Goal: Information Seeking & Learning: Check status

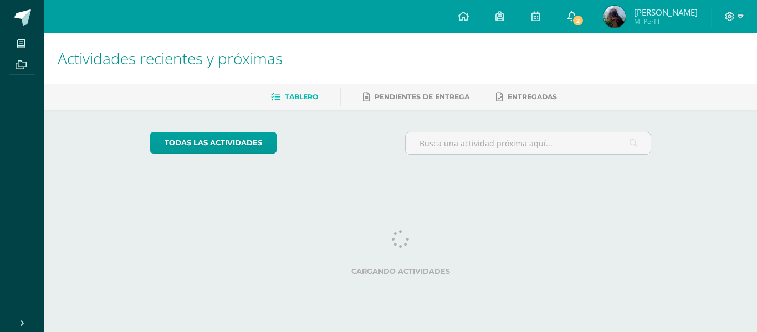
click at [590, 14] on link "2" at bounding box center [571, 16] width 35 height 33
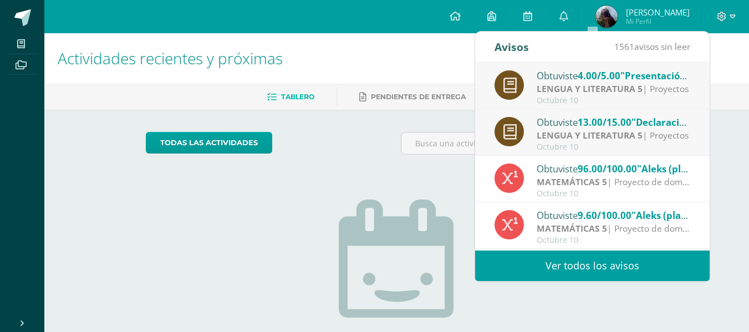
click at [628, 125] on span "13.00/15.00" at bounding box center [605, 122] width 54 height 13
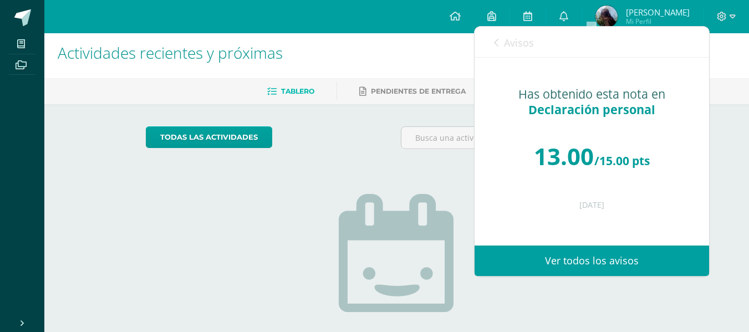
scroll to position [6, 0]
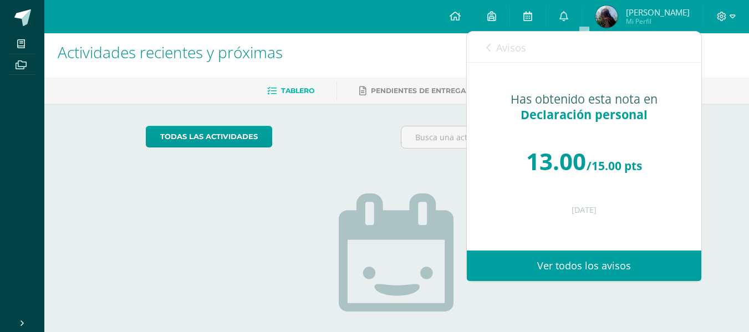
click at [489, 49] on icon at bounding box center [488, 47] width 4 height 9
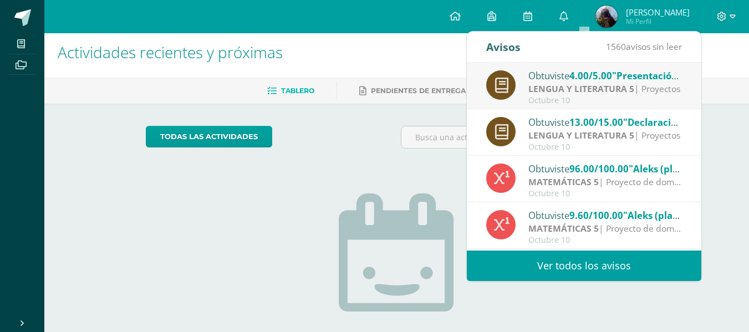
click at [556, 80] on div "Obtuviste 4.00/5.00 "Presentación" en LENGUA Y LITERATURA 5" at bounding box center [605, 75] width 154 height 14
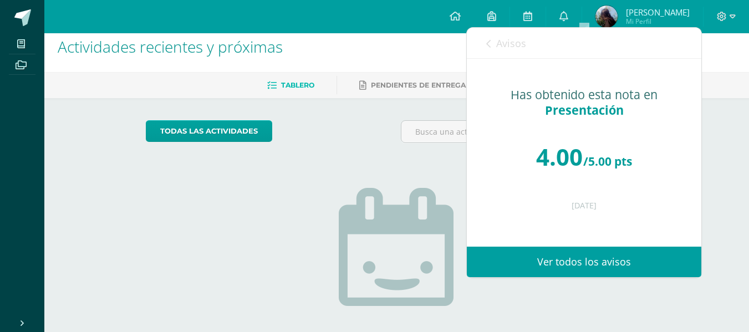
scroll to position [12, 0]
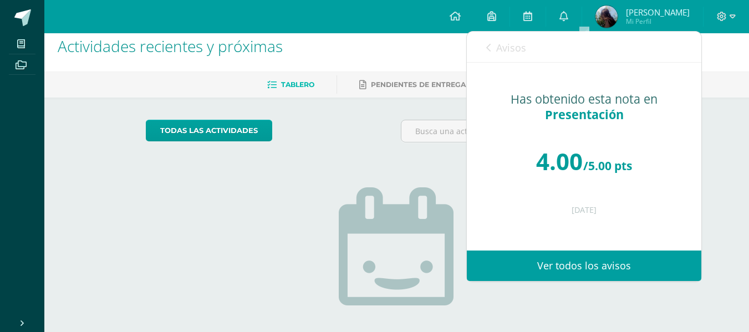
click at [485, 42] on div "Avisos 1559 avisos sin leer Avisos" at bounding box center [584, 47] width 235 height 31
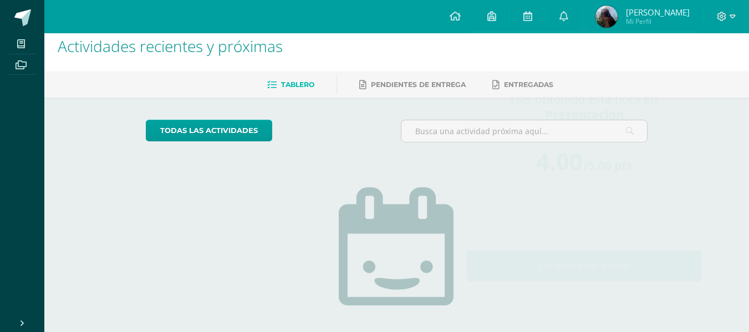
click at [386, 184] on div "No tienes actividades Échale un vistazo a los demás períodos o sal y disfruta d…" at bounding box center [397, 277] width 222 height 253
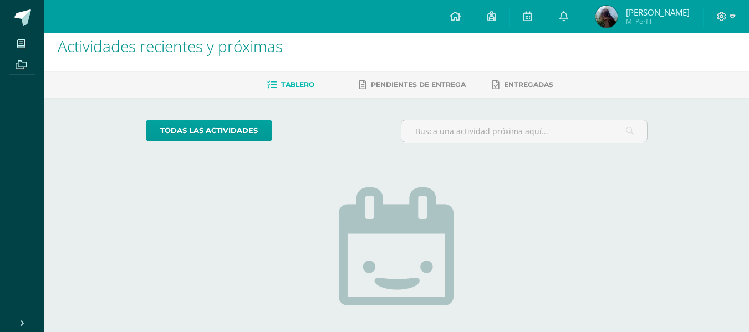
click at [632, 28] on span "Diana Sofía Mi Perfil" at bounding box center [642, 17] width 99 height 22
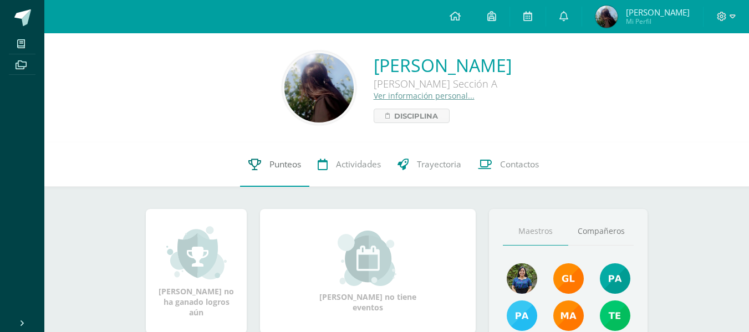
click at [287, 161] on span "Punteos" at bounding box center [285, 165] width 32 height 12
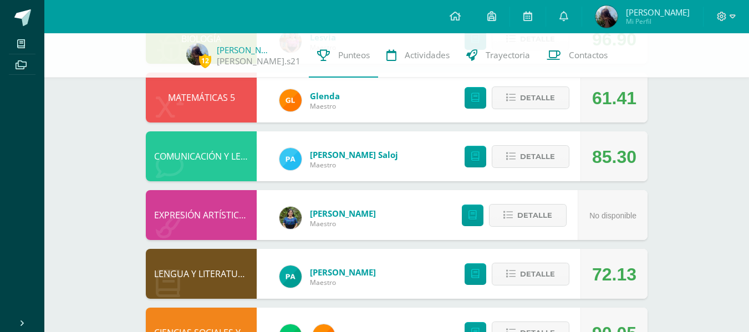
scroll to position [385, 0]
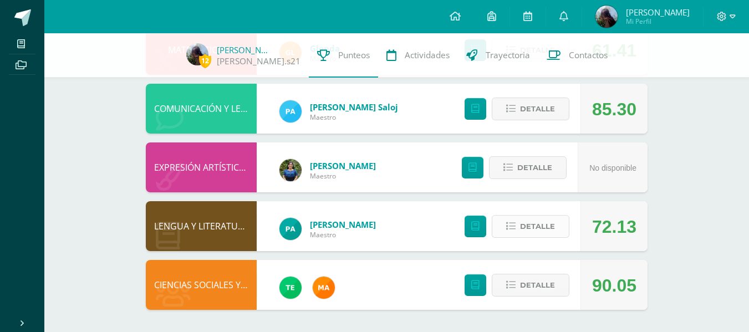
click at [523, 228] on span "Detalle" at bounding box center [537, 226] width 35 height 21
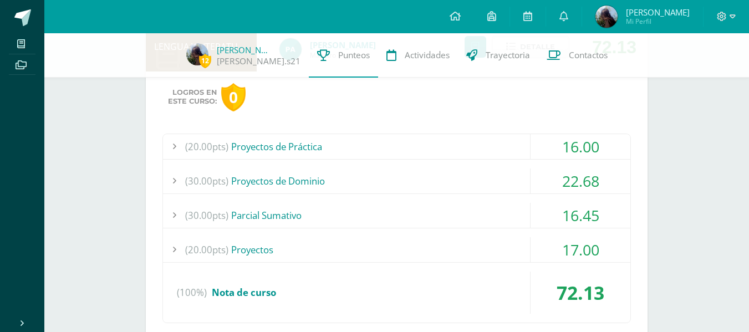
scroll to position [564, 0]
click at [483, 175] on div "(30.00pts) Proyectos de Dominio" at bounding box center [396, 181] width 467 height 25
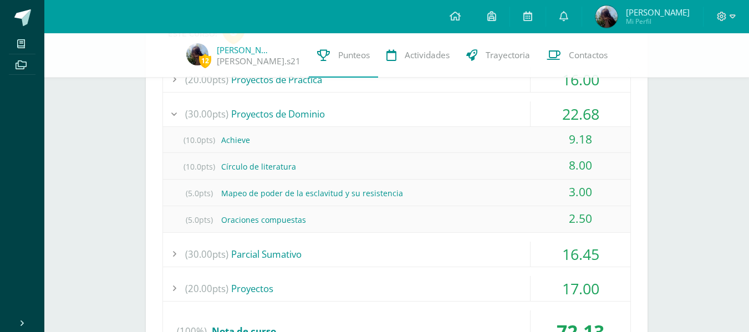
scroll to position [685, 0]
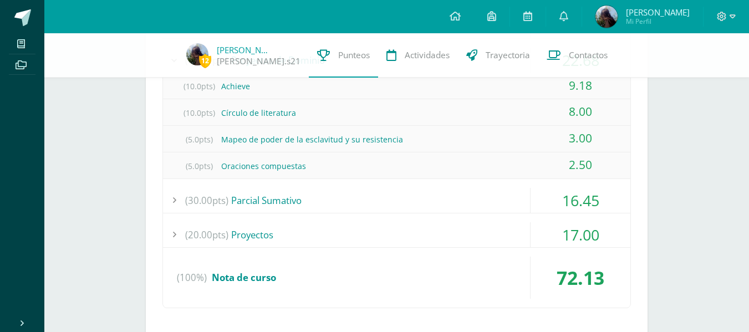
click at [405, 243] on div "(20.00pts) Proyectos" at bounding box center [396, 234] width 467 height 25
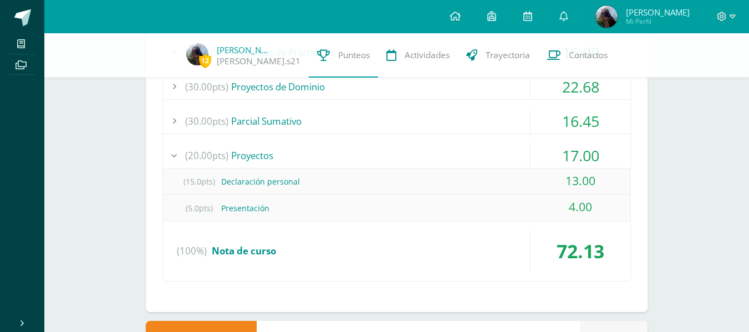
scroll to position [658, 0]
drag, startPoint x: 421, startPoint y: 181, endPoint x: 404, endPoint y: 188, distance: 18.6
click at [404, 188] on div "(15.0pts) Declaración personal" at bounding box center [396, 182] width 467 height 25
click at [409, 153] on div "(20.00pts) Proyectos" at bounding box center [396, 156] width 467 height 25
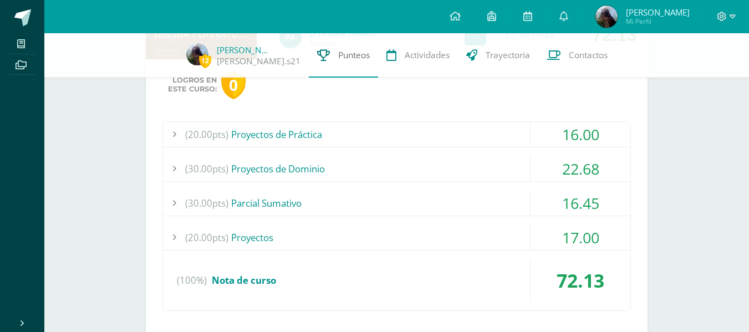
scroll to position [576, 0]
